Goal: Information Seeking & Learning: Learn about a topic

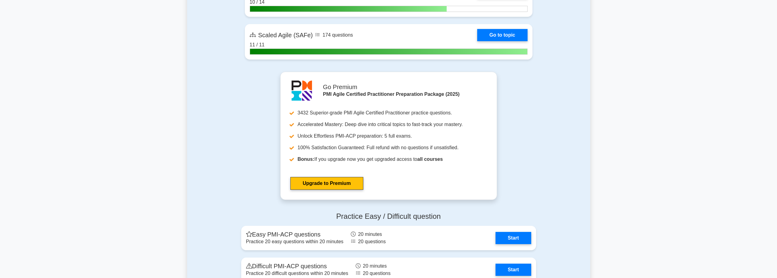
scroll to position [1740, 0]
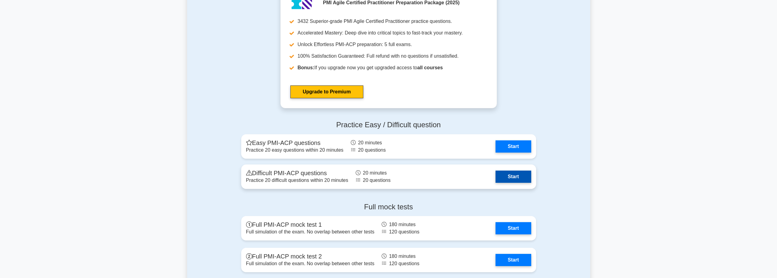
click at [515, 178] on link "Start" at bounding box center [512, 177] width 35 height 12
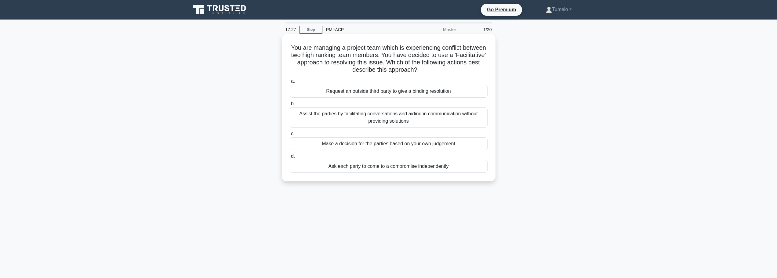
click at [407, 120] on div "Assist the parties by facilitating conversations and aiding in communication wi…" at bounding box center [389, 117] width 198 height 20
click at [290, 106] on input "b. Assist the parties by facilitating conversations and aiding in communication…" at bounding box center [290, 104] width 0 height 4
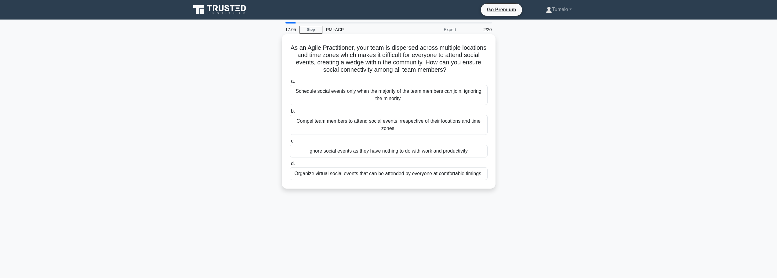
click at [382, 176] on div "Organize virtual social events that can be attended by everyone at comfortable …" at bounding box center [389, 173] width 198 height 13
click at [290, 166] on input "d. Organize virtual social events that can be attended by everyone at comfortab…" at bounding box center [290, 164] width 0 height 4
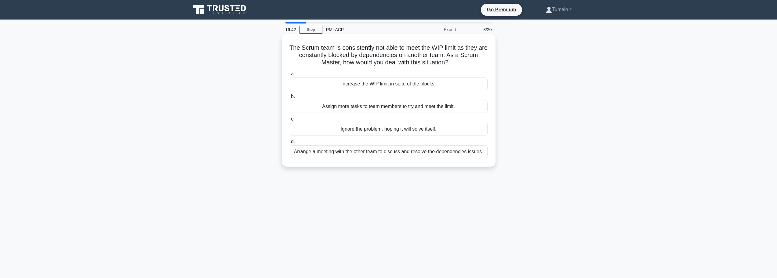
click at [363, 154] on div "Arrange a meeting with the other team to discuss and resolve the dependencies i…" at bounding box center [389, 151] width 198 height 13
click at [290, 144] on input "d. Arrange a meeting with the other team to discuss and resolve the dependencie…" at bounding box center [290, 142] width 0 height 4
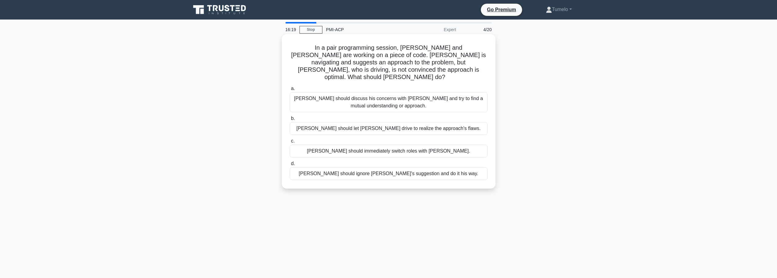
click at [397, 101] on div "[PERSON_NAME] should discuss his concerns with [PERSON_NAME] and try to find a …" at bounding box center [389, 102] width 198 height 20
click at [290, 91] on input "a. [PERSON_NAME] should discuss his concerns with [PERSON_NAME] and try to find…" at bounding box center [290, 89] width 0 height 4
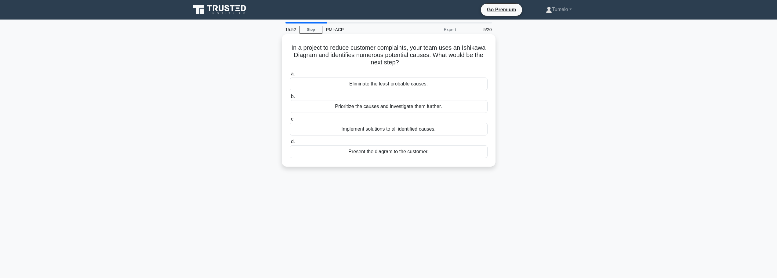
click at [385, 106] on div "Prioritize the causes and investigate them further." at bounding box center [389, 106] width 198 height 13
click at [290, 99] on input "b. Prioritize the causes and investigate them further." at bounding box center [290, 97] width 0 height 4
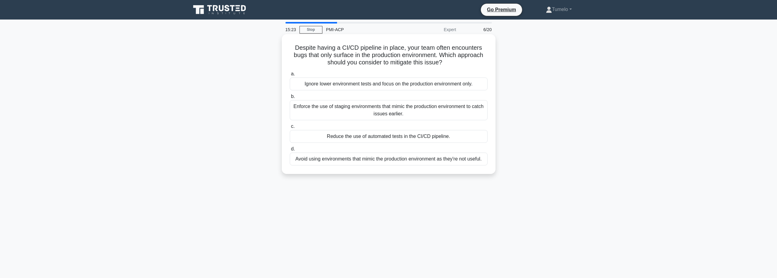
click at [404, 111] on div "Enforce the use of staging environments that mimic the production environment t…" at bounding box center [389, 110] width 198 height 20
click at [290, 99] on input "b. Enforce the use of staging environments that mimic the production environmen…" at bounding box center [290, 97] width 0 height 4
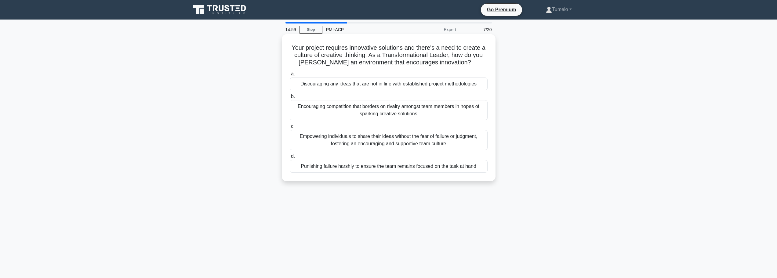
click at [401, 141] on div "Empowering individuals to share their ideas without the fear of failure or judg…" at bounding box center [389, 140] width 198 height 20
click at [290, 128] on input "c. Empowering individuals to share their ideas without the fear of failure or j…" at bounding box center [290, 127] width 0 height 4
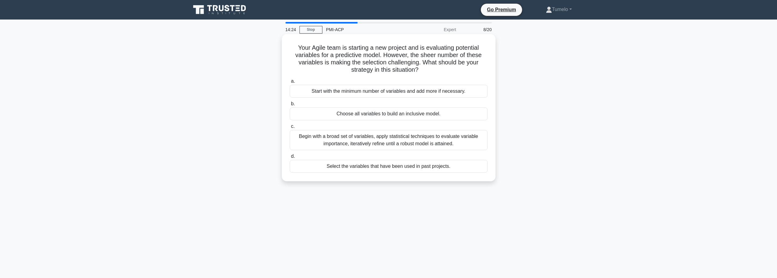
click at [390, 141] on div "Begin with a broad set of variables, apply statistical techniques to evaluate v…" at bounding box center [389, 140] width 198 height 20
click at [290, 128] on input "c. Begin with a broad set of variables, apply statistical techniques to evaluat…" at bounding box center [290, 127] width 0 height 4
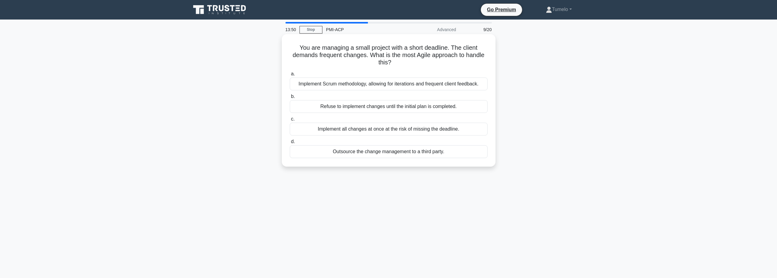
click at [387, 86] on div "Implement Scrum methodology, allowing for iterations and frequent client feedba…" at bounding box center [389, 84] width 198 height 13
click at [290, 76] on input "a. Implement Scrum methodology, allowing for iterations and frequent client fee…" at bounding box center [290, 74] width 0 height 4
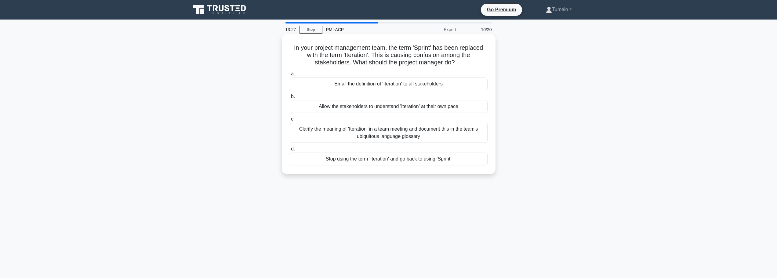
click at [395, 135] on div "Clarify the meaning of 'Iteration' in a team meeting and document this in the t…" at bounding box center [389, 133] width 198 height 20
click at [290, 121] on input "c. Clarify the meaning of 'Iteration' in a team meeting and document this in th…" at bounding box center [290, 119] width 0 height 4
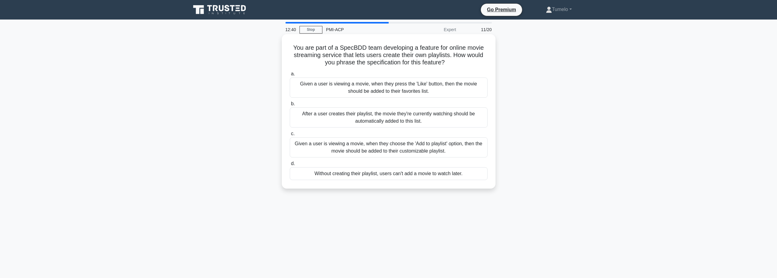
click at [426, 148] on div "Given a user is viewing a movie, when they choose the 'Add to playlist' option,…" at bounding box center [389, 147] width 198 height 20
click at [290, 136] on input "c. Given a user is viewing a movie, when they choose the 'Add to playlist' opti…" at bounding box center [290, 134] width 0 height 4
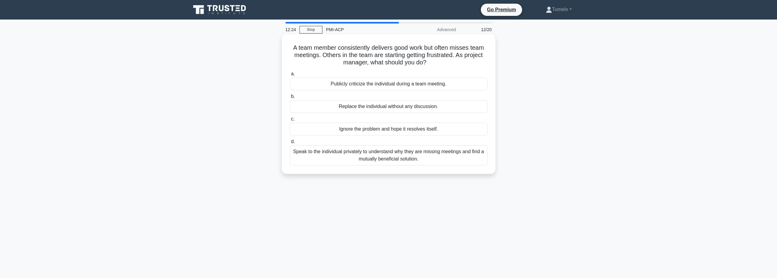
click at [375, 155] on div "Speak to the individual privately to understand why they are missing meetings a…" at bounding box center [389, 155] width 198 height 20
click at [290, 144] on input "d. Speak to the individual privately to understand why they are missing meeting…" at bounding box center [290, 142] width 0 height 4
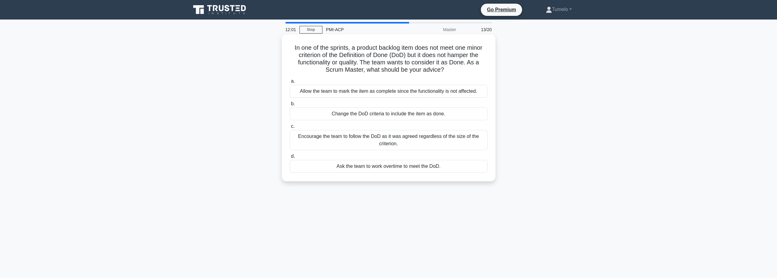
click at [409, 141] on div "Encourage the team to follow the DoD as it was agreed regardless of the size of…" at bounding box center [389, 140] width 198 height 20
click at [290, 128] on input "c. Encourage the team to follow the DoD as it was agreed regardless of the size…" at bounding box center [290, 127] width 0 height 4
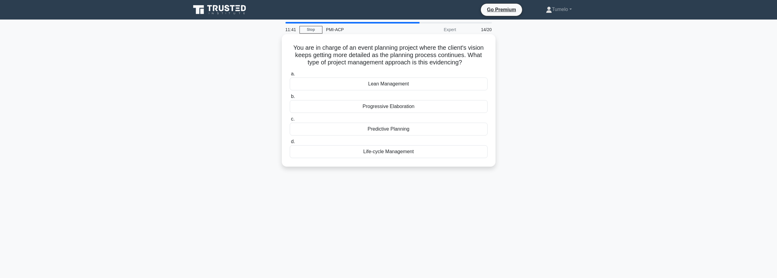
click at [390, 107] on div "Progressive Elaboration" at bounding box center [389, 106] width 198 height 13
click at [290, 99] on input "b. Progressive Elaboration" at bounding box center [290, 97] width 0 height 4
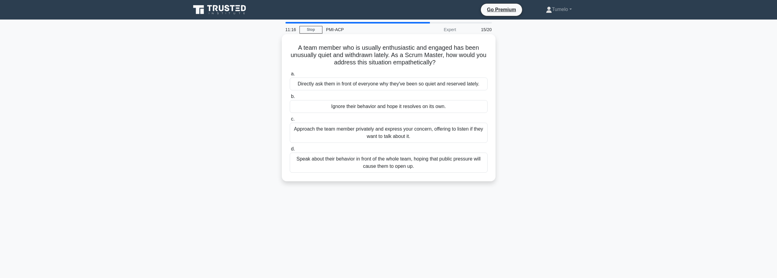
click at [422, 135] on div "Approach the team member privately and express your concern, offering to listen…" at bounding box center [389, 133] width 198 height 20
click at [290, 121] on input "c. Approach the team member privately and express your concern, offering to lis…" at bounding box center [290, 119] width 0 height 4
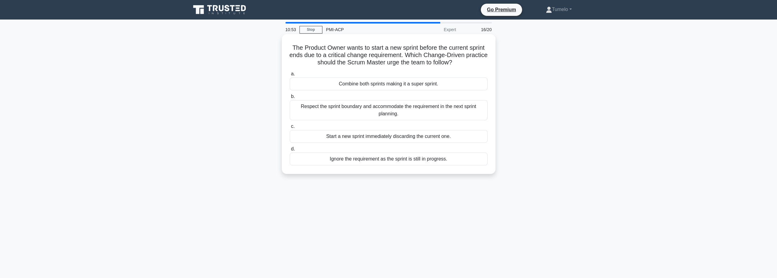
click at [416, 111] on div "Respect the sprint boundary and accommodate the requirement in the next sprint …" at bounding box center [389, 110] width 198 height 20
click at [290, 99] on input "b. Respect the sprint boundary and accommodate the requirement in the next spri…" at bounding box center [290, 97] width 0 height 4
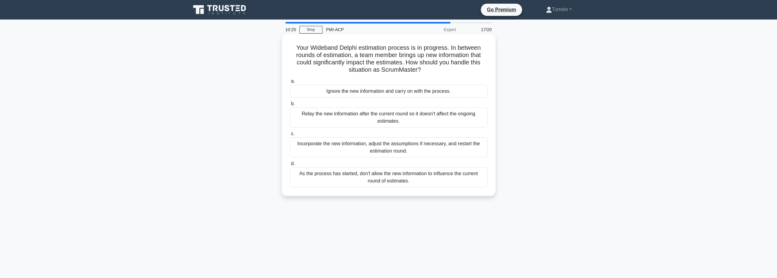
click at [427, 149] on div "Incorporate the new information, adjust the assumptions if necessary, and resta…" at bounding box center [389, 147] width 198 height 20
click at [290, 136] on input "c. Incorporate the new information, adjust the assumptions if necessary, and re…" at bounding box center [290, 134] width 0 height 4
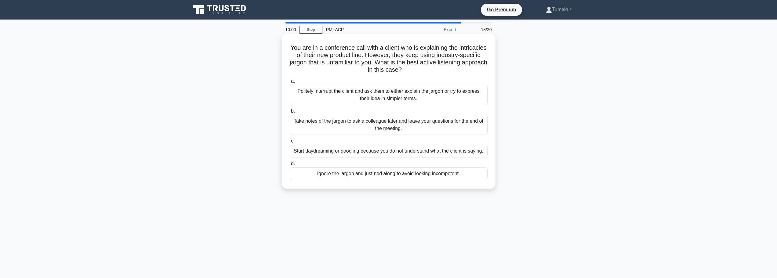
click at [375, 95] on div "Politely interrupt the client and ask them to either explain the jargon or try …" at bounding box center [389, 95] width 198 height 20
click at [290, 83] on input "a. Politely interrupt the client and ask them to either explain the jargon or t…" at bounding box center [290, 81] width 0 height 4
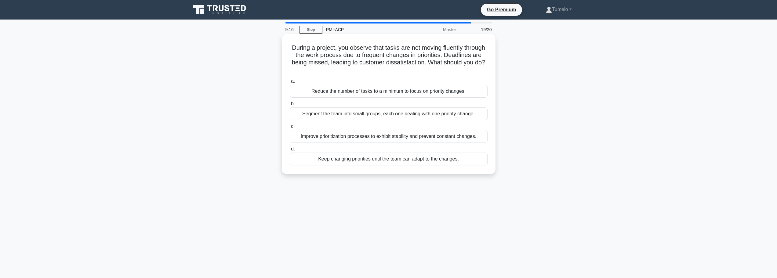
click at [362, 139] on div "Improve prioritization processes to exhibit stability and prevent constant chan…" at bounding box center [389, 136] width 198 height 13
click at [290, 128] on input "c. Improve prioritization processes to exhibit stability and prevent constant c…" at bounding box center [290, 127] width 0 height 4
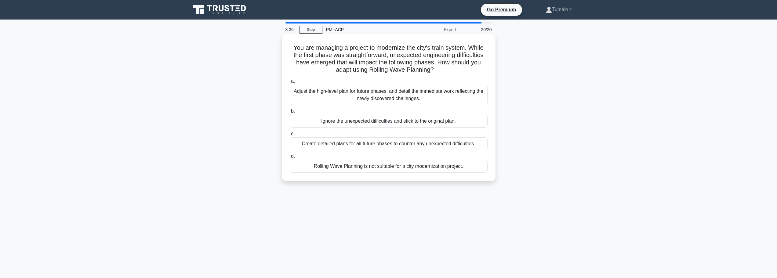
click at [393, 96] on div "Adjust the high-level plan for future phases, and detail the immediate work ref…" at bounding box center [389, 95] width 198 height 20
click at [290, 83] on input "a. Adjust the high-level plan for future phases, and detail the immediate work …" at bounding box center [290, 81] width 0 height 4
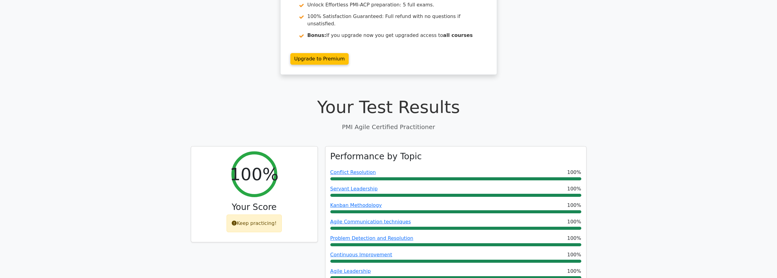
scroll to position [92, 0]
